Goal: Find contact information: Find contact information

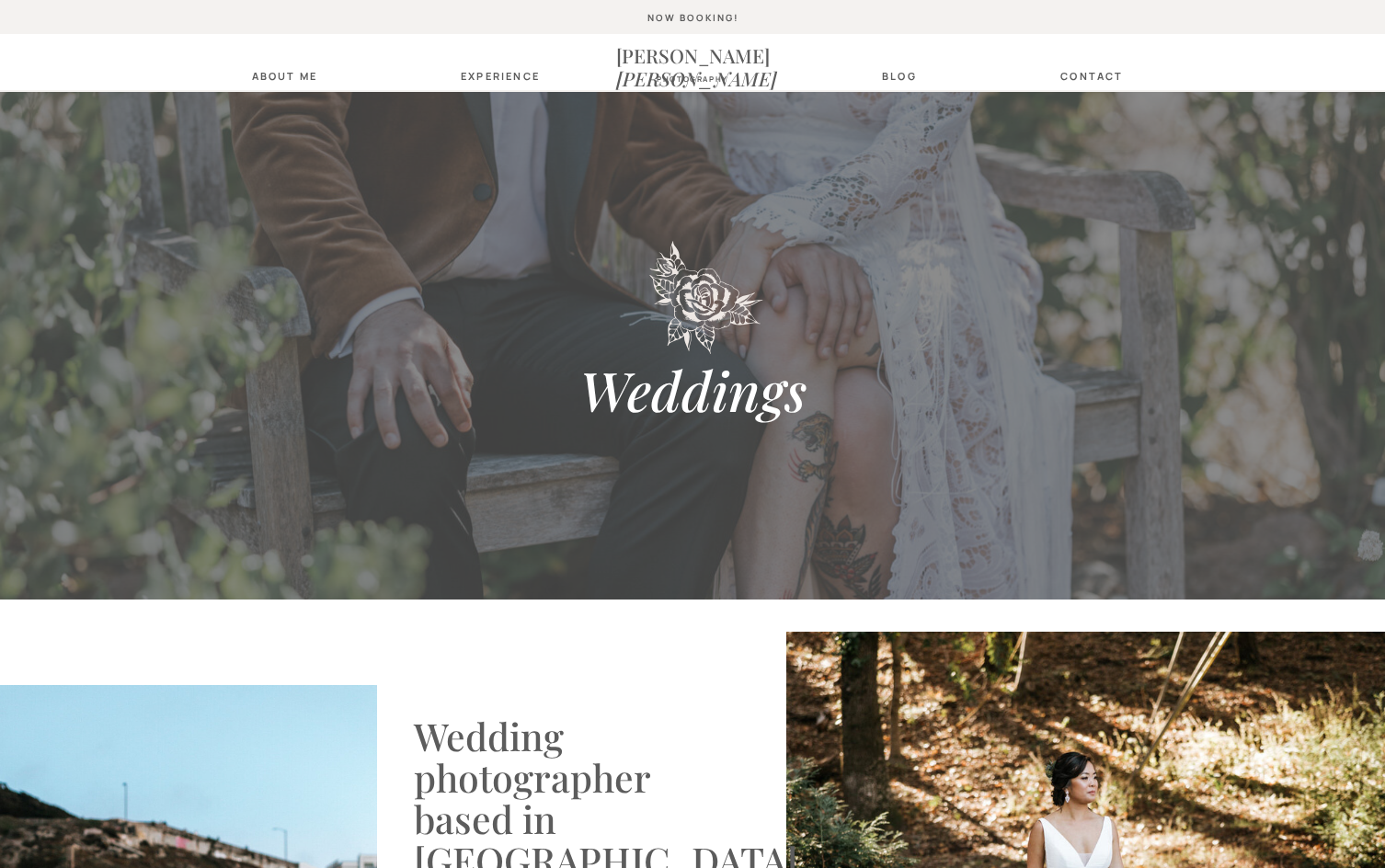
click at [1110, 78] on nav "contact" at bounding box center [1092, 75] width 73 height 12
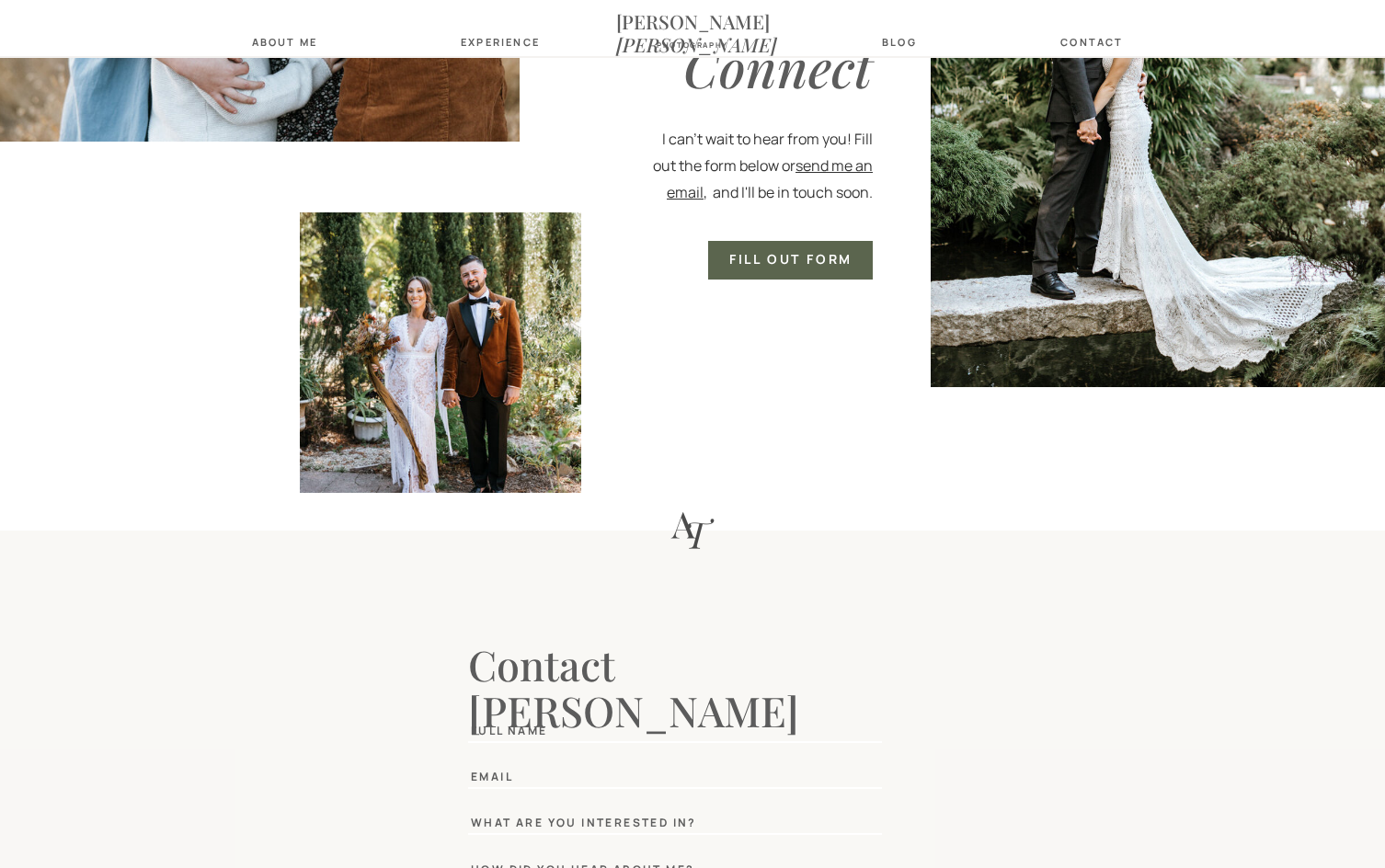
scroll to position [722, 0]
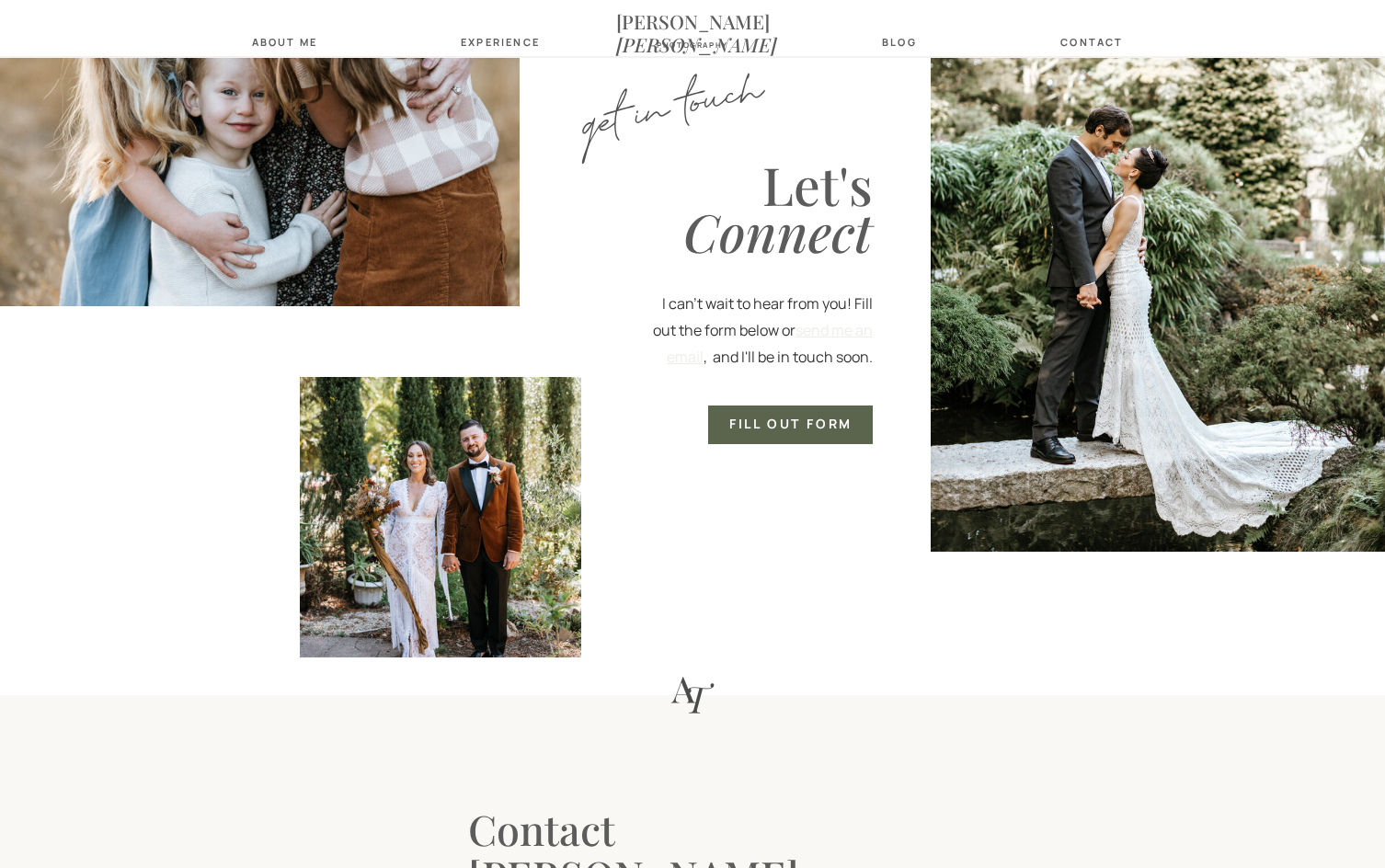
click at [831, 331] on link "send me an email" at bounding box center [769, 344] width 206 height 46
